Goal: Find specific page/section: Find specific page/section

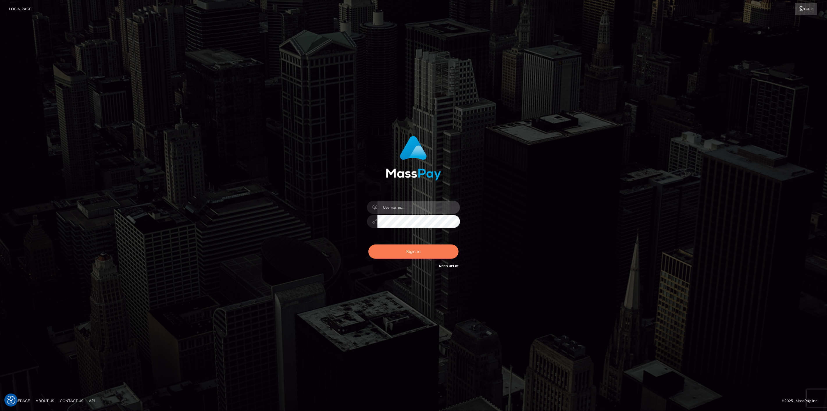
type input "scott.cm"
click at [411, 249] on button "Sign in" at bounding box center [413, 251] width 90 height 14
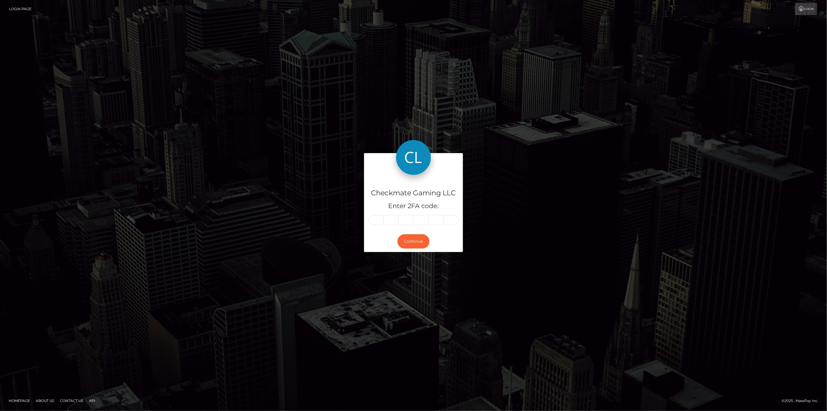
click at [376, 220] on input "text" at bounding box center [375, 220] width 15 height 10
type input "2"
type input "6"
type input "2"
type input "4"
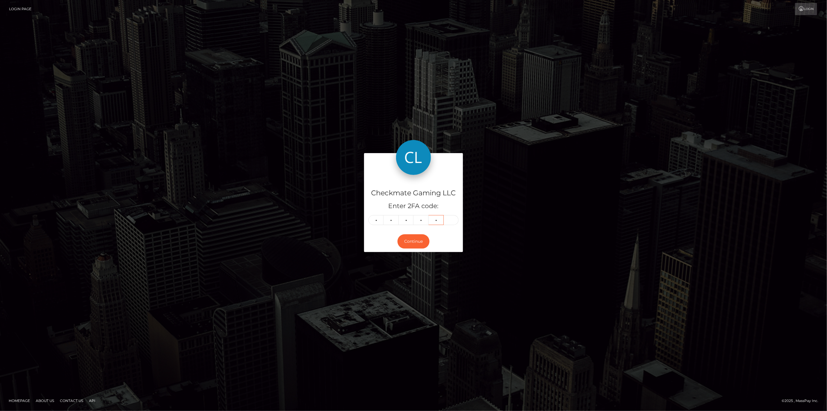
type input "6"
click at [413, 243] on button "Continue" at bounding box center [413, 241] width 32 height 14
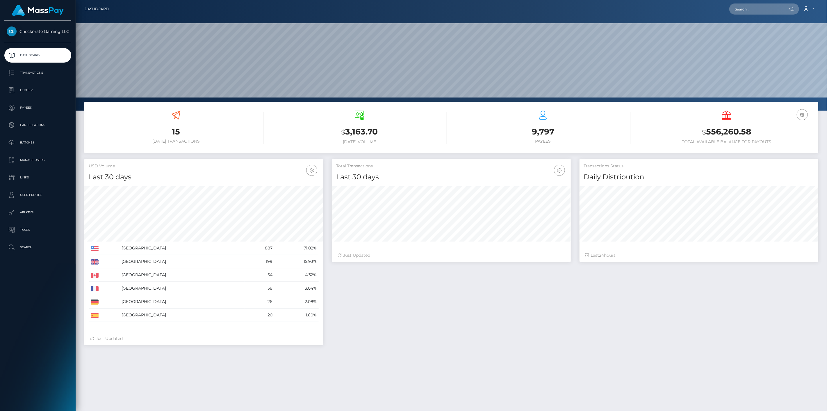
scroll to position [103, 239]
click at [38, 110] on p "Payees" at bounding box center [38, 107] width 62 height 9
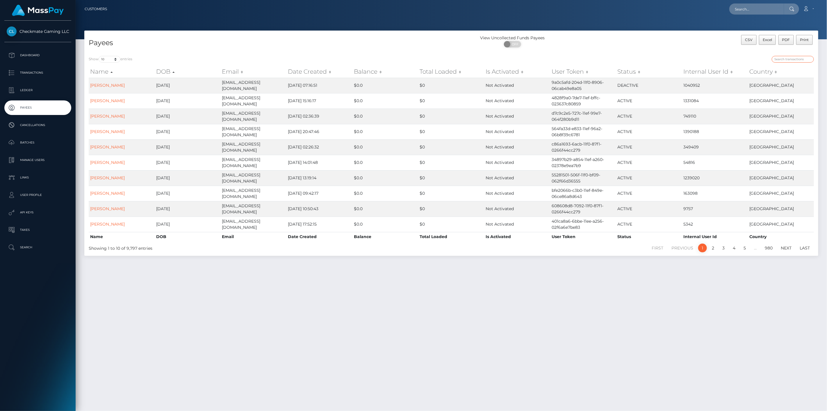
paste input "911331"
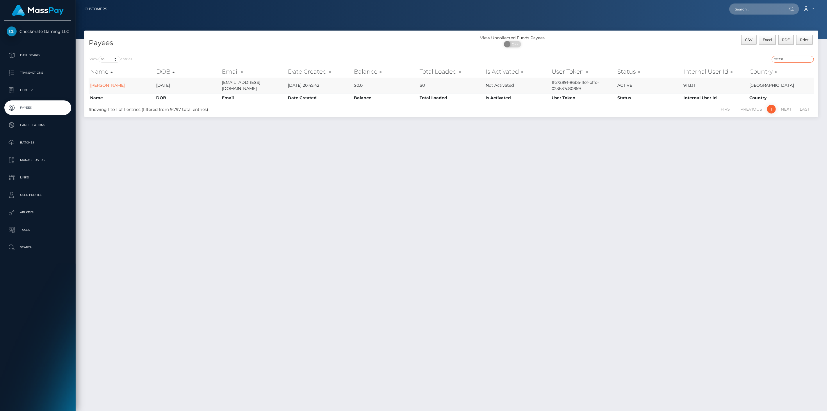
type input "911331"
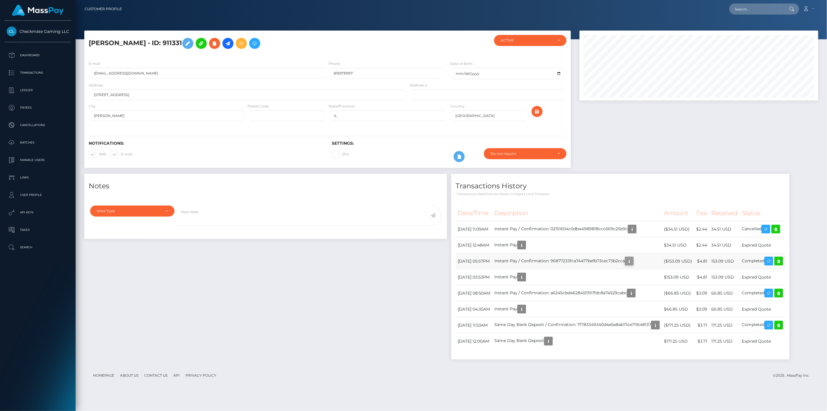
scroll to position [70, 239]
click at [633, 261] on icon "button" at bounding box center [629, 260] width 7 height 7
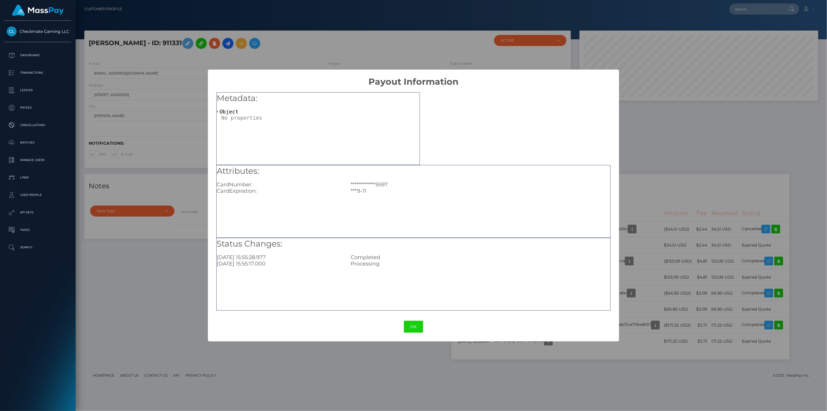
click at [661, 206] on div "**********" at bounding box center [413, 205] width 827 height 411
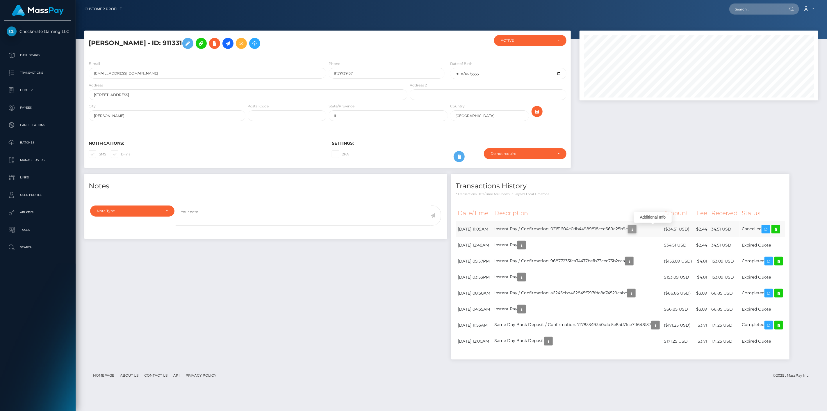
click at [636, 230] on icon "button" at bounding box center [632, 228] width 7 height 7
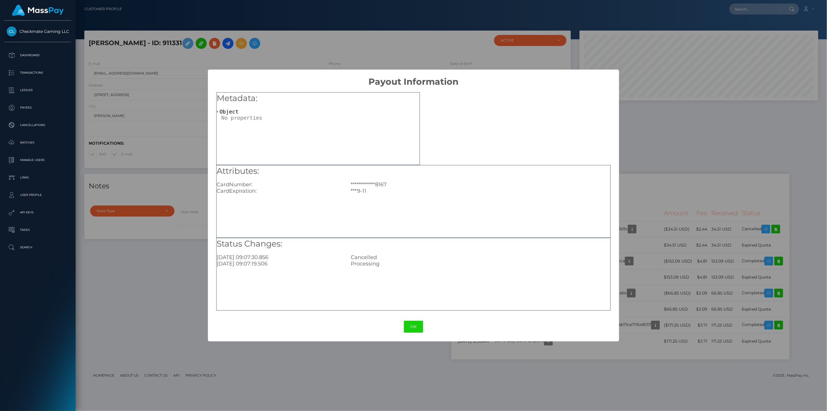
click at [656, 198] on div "**********" at bounding box center [413, 205] width 827 height 411
